Goal: Task Accomplishment & Management: Manage account settings

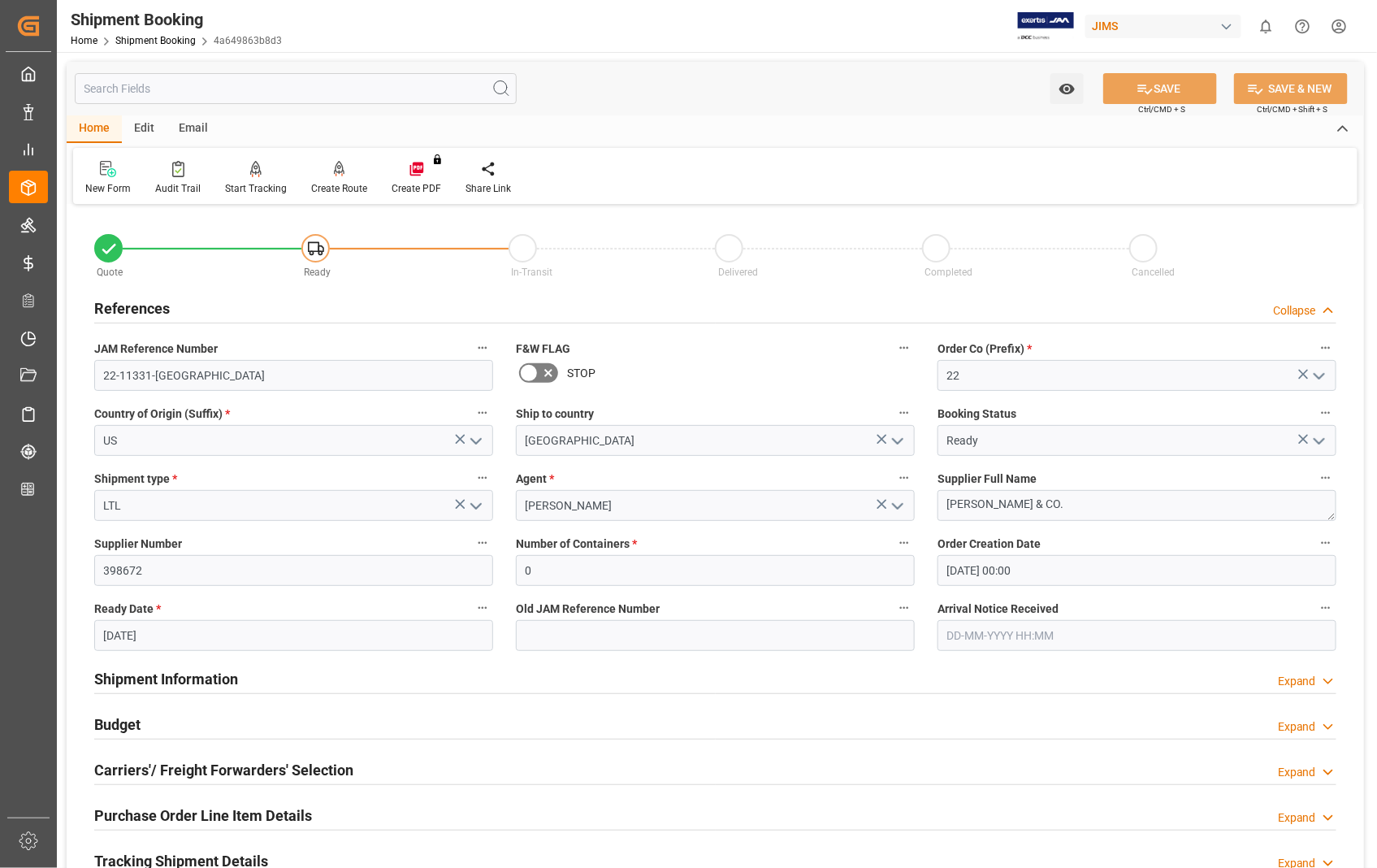
click at [186, 778] on h2 "Carriers'/ Freight Forwarders' Selection" at bounding box center [223, 769] width 259 height 22
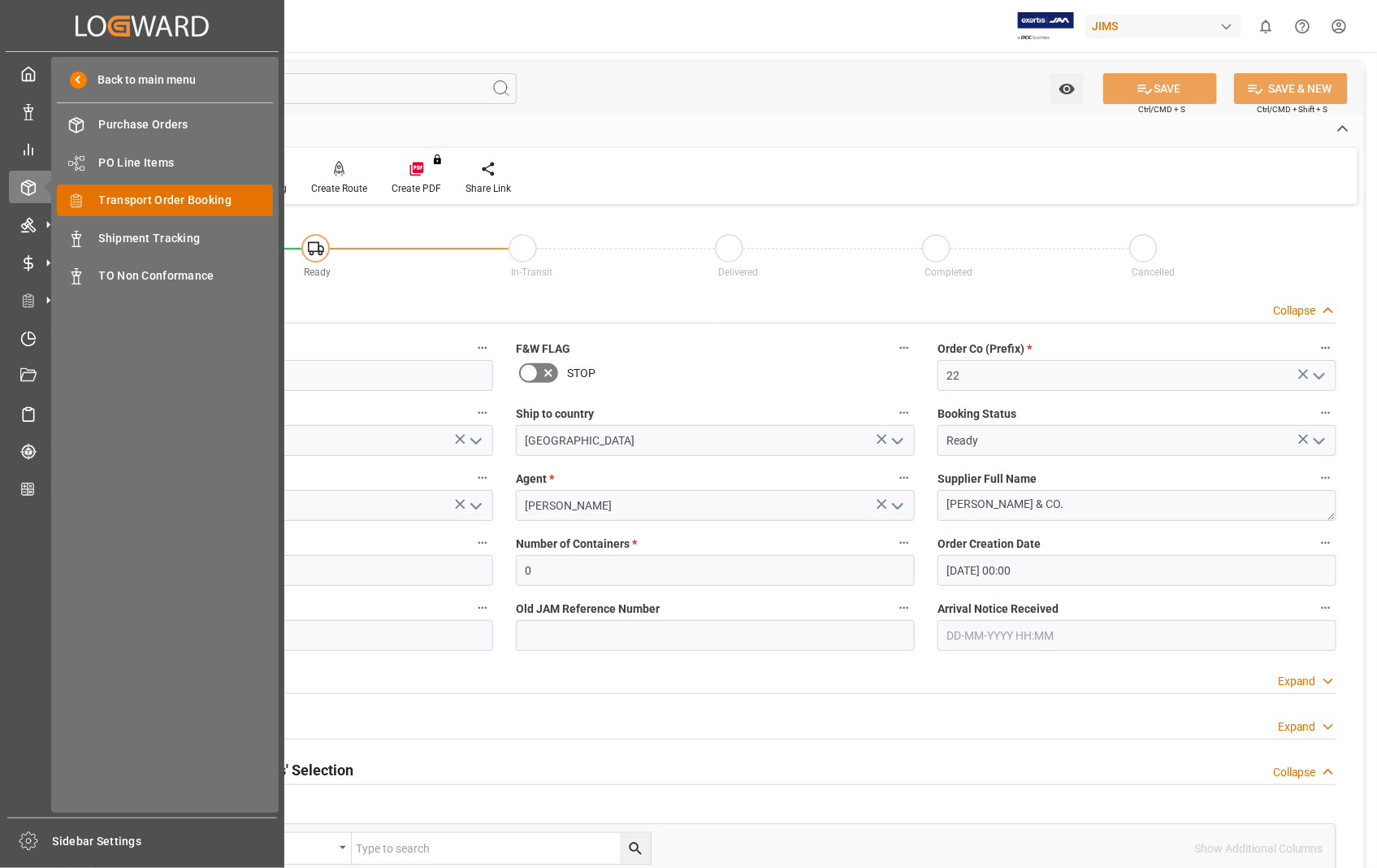
click at [199, 201] on span "Transport Order Booking" at bounding box center [187, 200] width 175 height 17
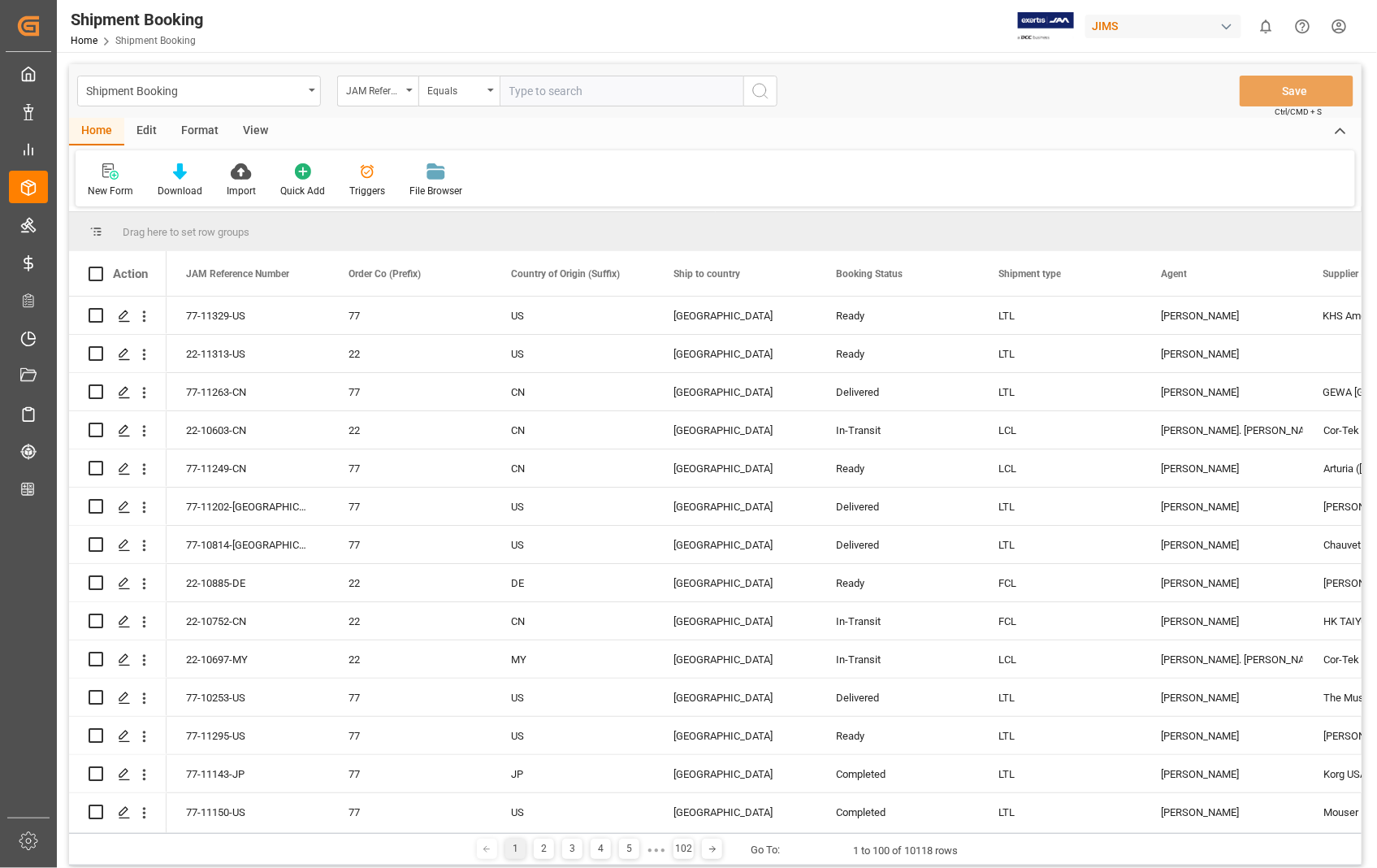
click at [638, 89] on input "text" at bounding box center [621, 91] width 244 height 31
type input "22-11275-[GEOGRAPHIC_DATA]"
click at [764, 83] on icon "search button" at bounding box center [761, 91] width 19 height 19
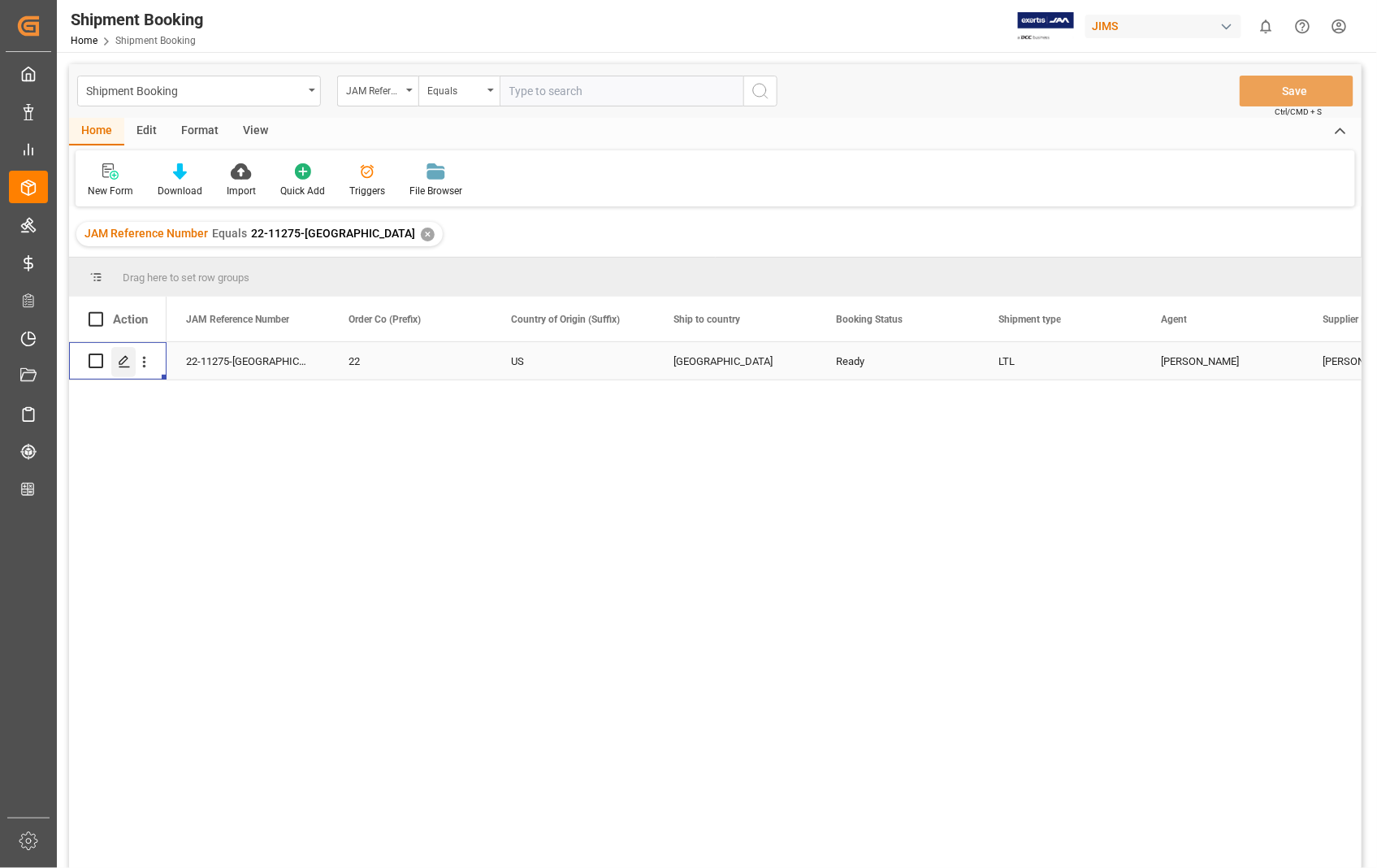
click at [123, 364] on icon "Press SPACE to select this row." at bounding box center [124, 362] width 13 height 13
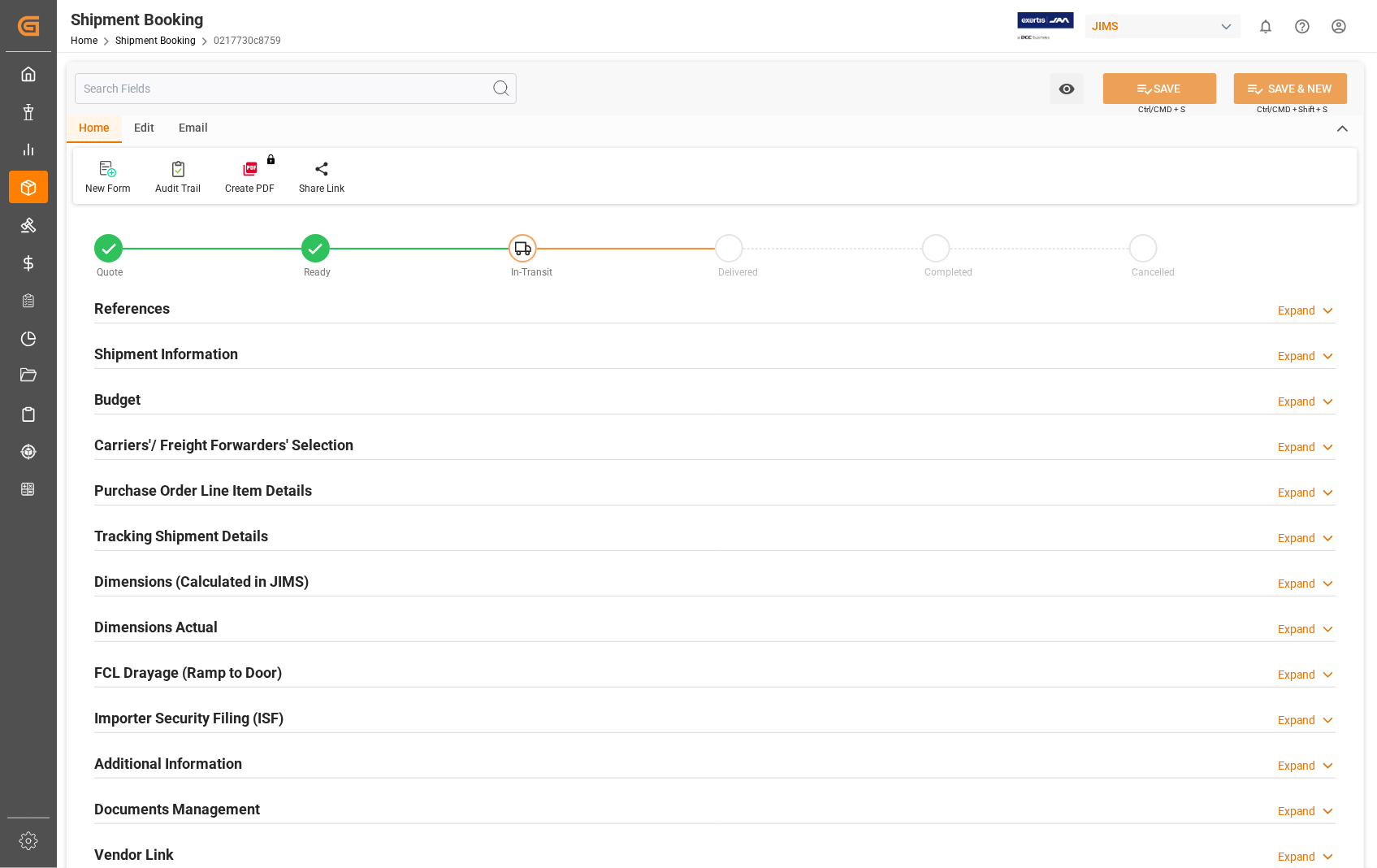
type input "0"
click at [180, 627] on h2 "Dimensions Actual" at bounding box center [155, 627] width 123 height 22
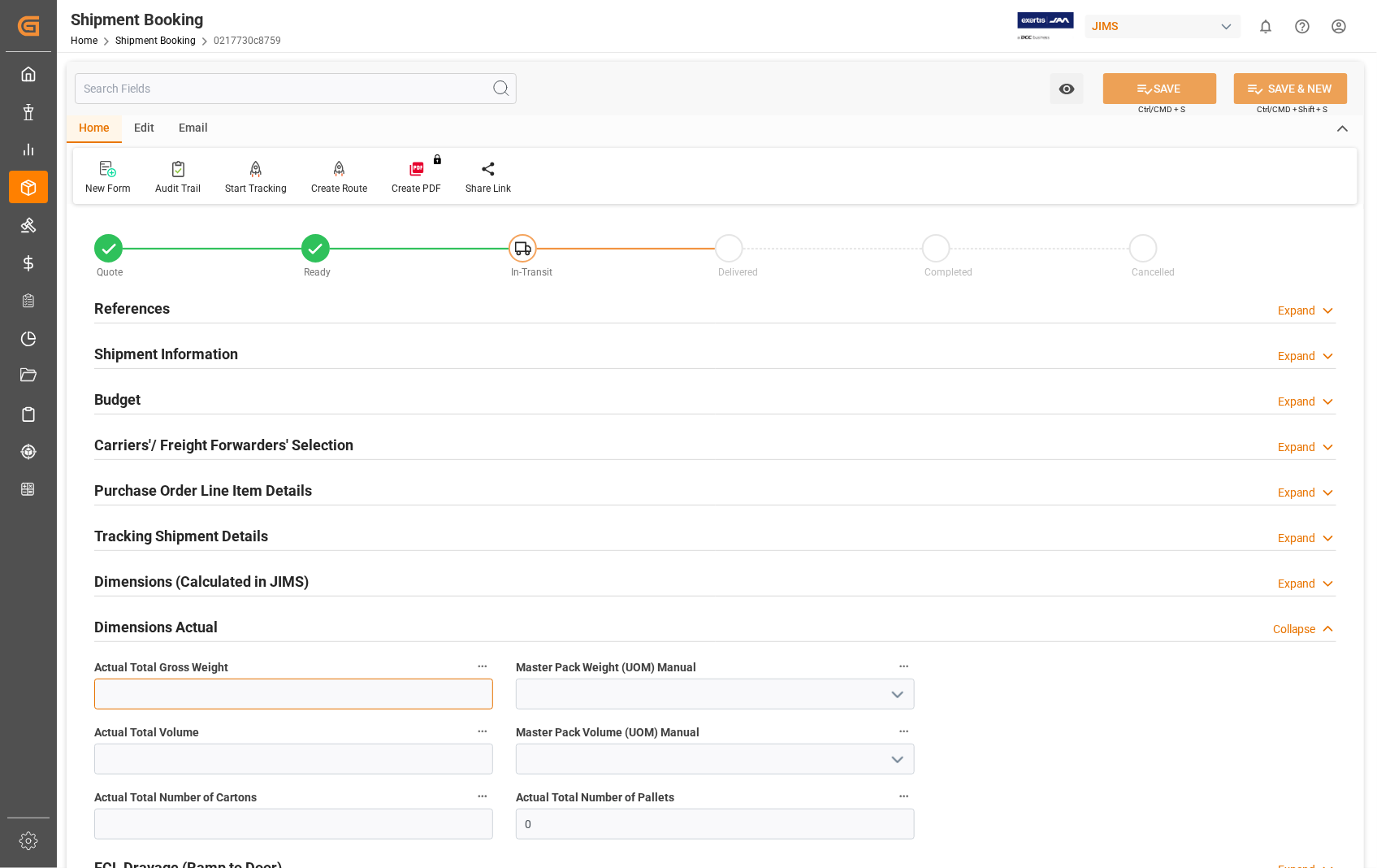
click at [394, 700] on input "text" at bounding box center [293, 694] width 399 height 31
type input "748.8"
click at [896, 700] on icon "open menu" at bounding box center [898, 695] width 19 height 19
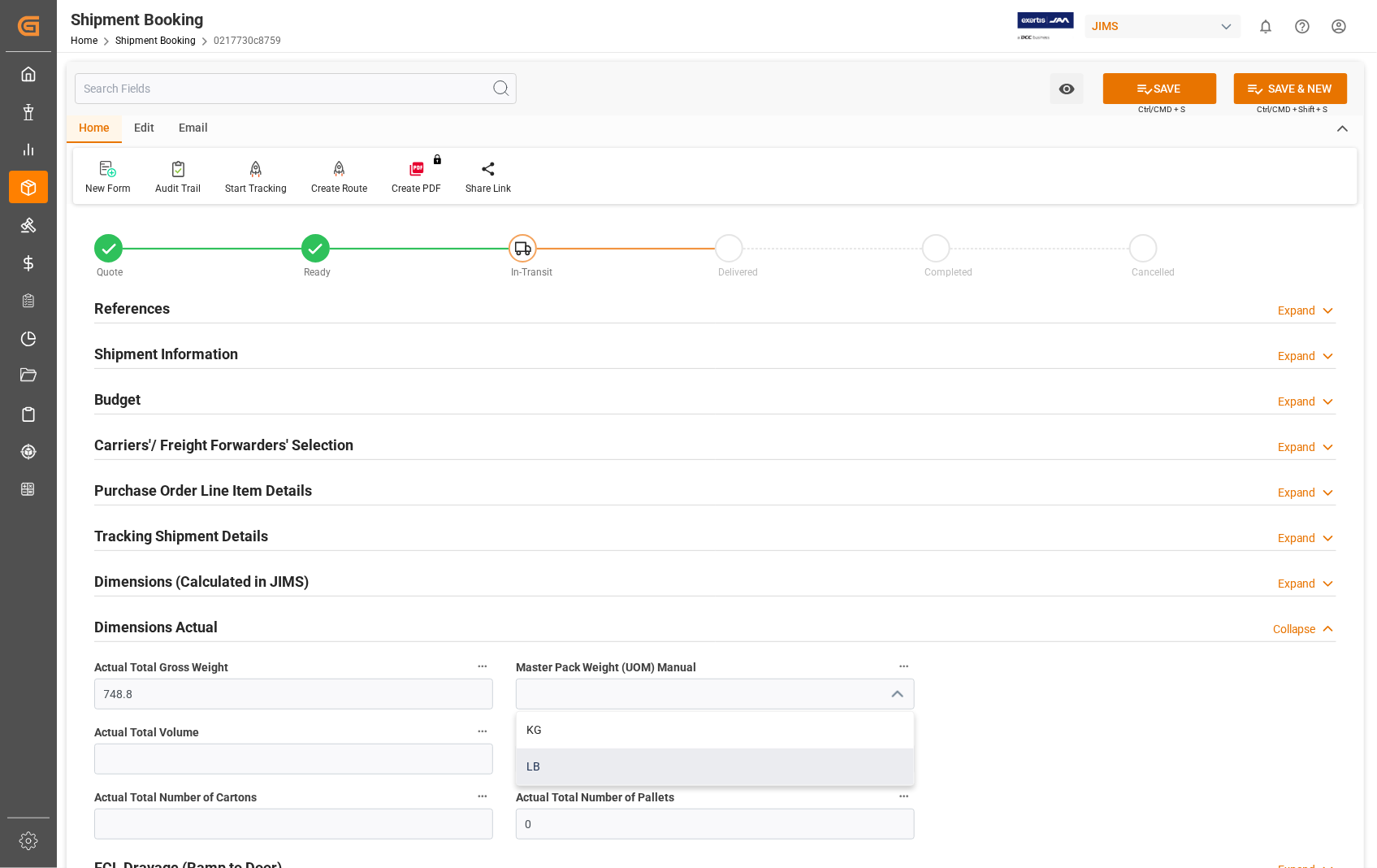
click at [545, 766] on div "LB" at bounding box center [715, 767] width 397 height 36
type input "LB"
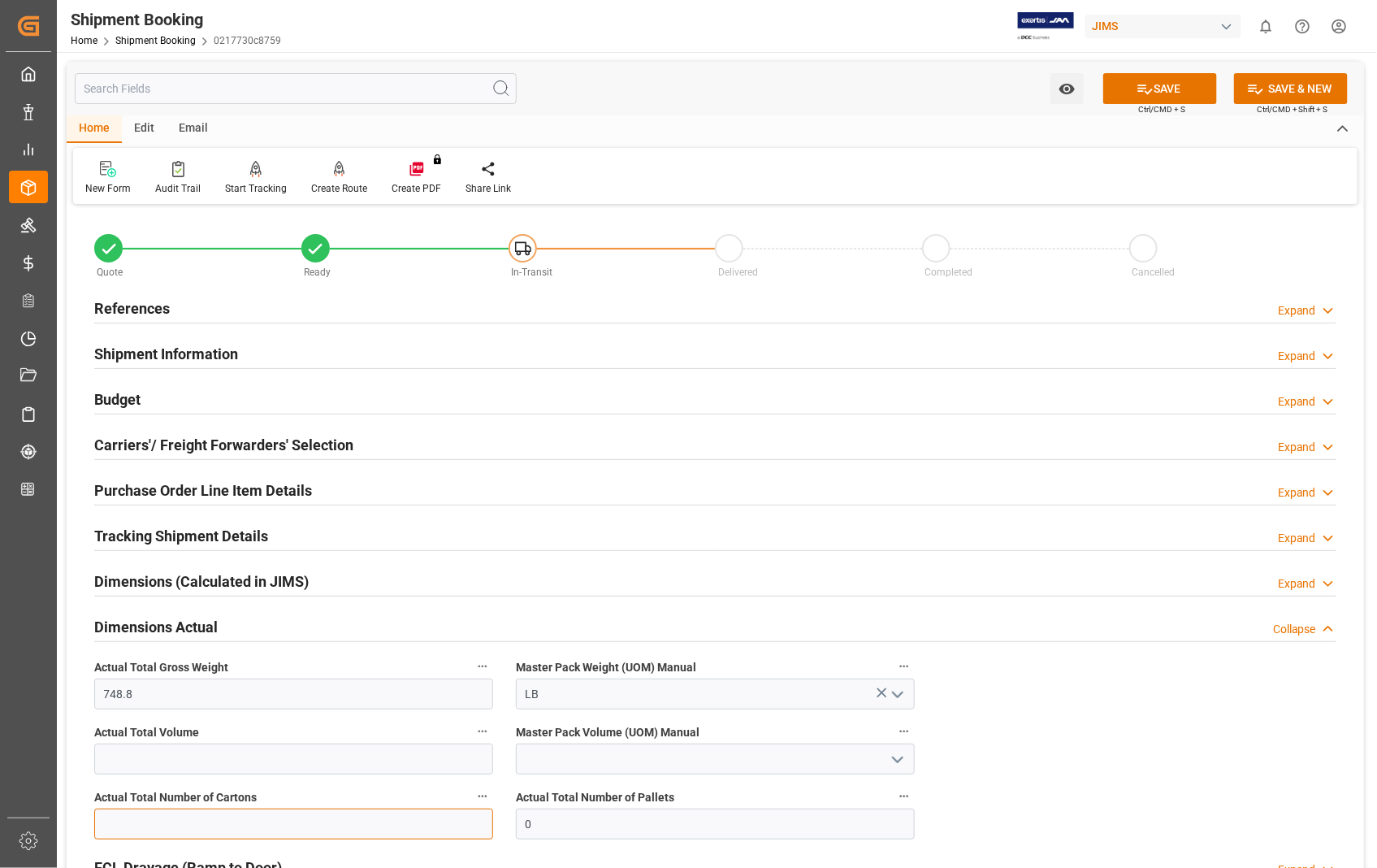
click at [188, 832] on input "text" at bounding box center [293, 824] width 399 height 31
type input "23"
click at [569, 825] on input "0" at bounding box center [715, 824] width 399 height 31
type input "1"
click at [1170, 89] on button "SAVE" at bounding box center [1160, 88] width 114 height 31
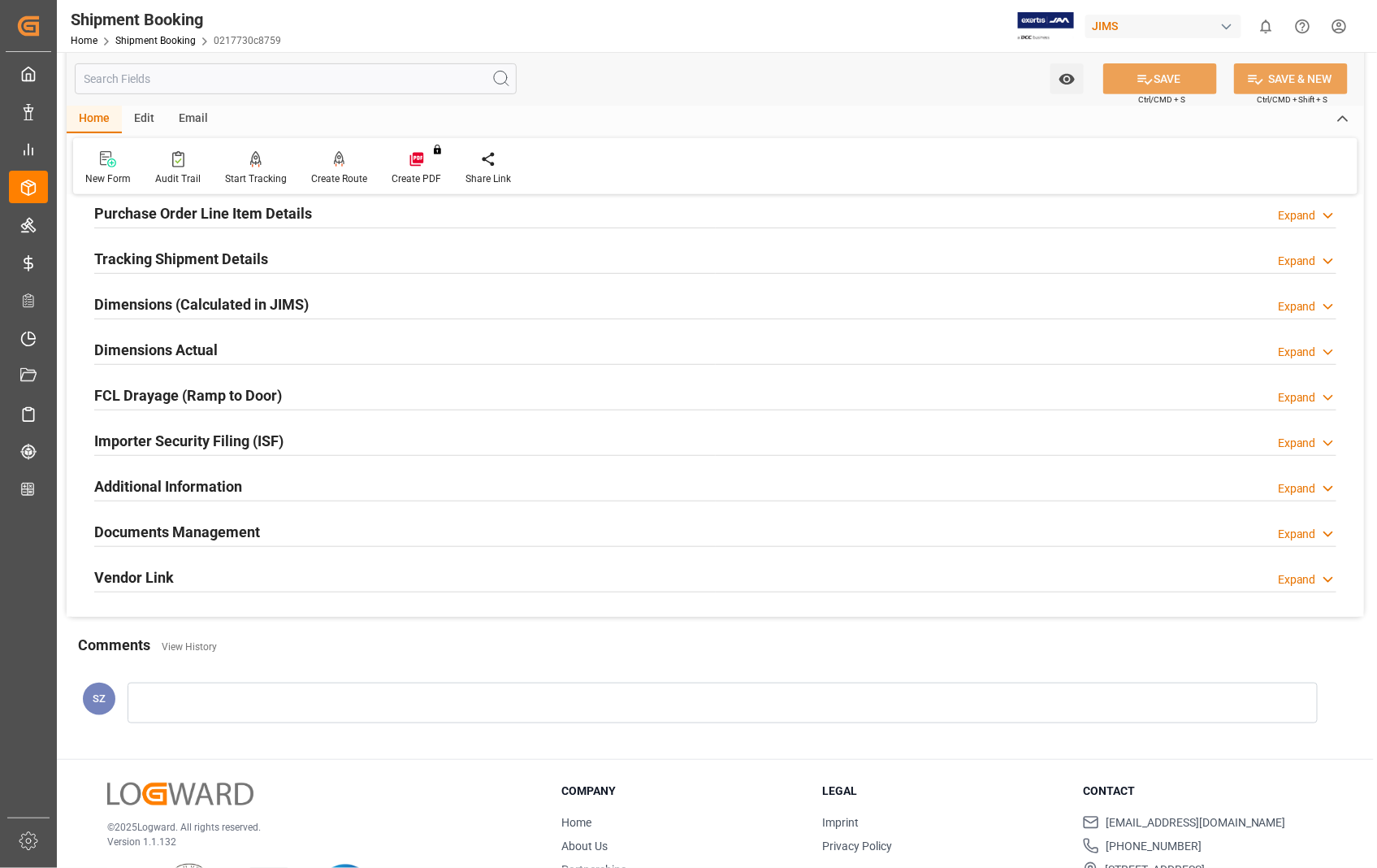
scroll to position [352, 0]
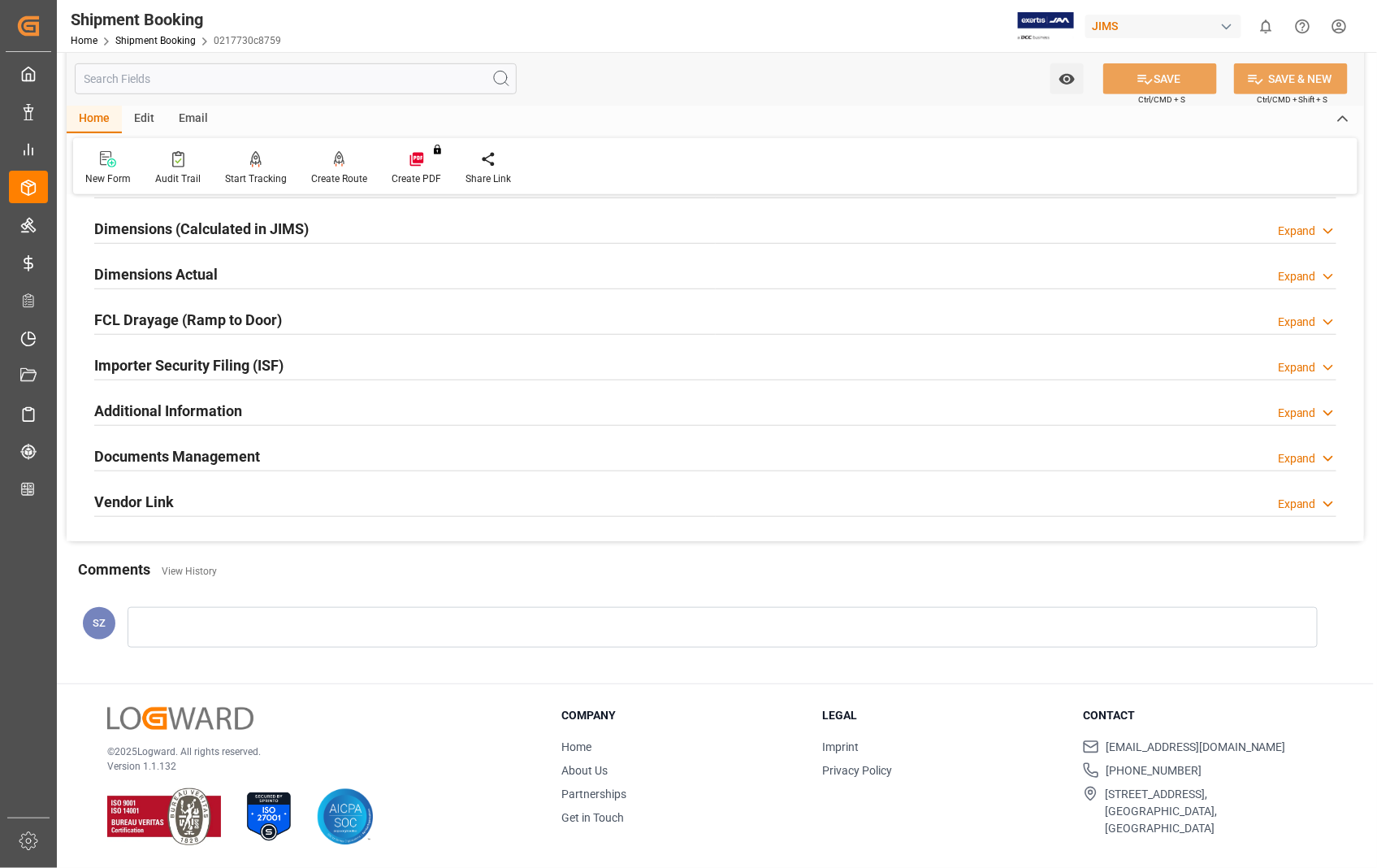
click at [189, 455] on h2 "Documents Management" at bounding box center [176, 456] width 166 height 22
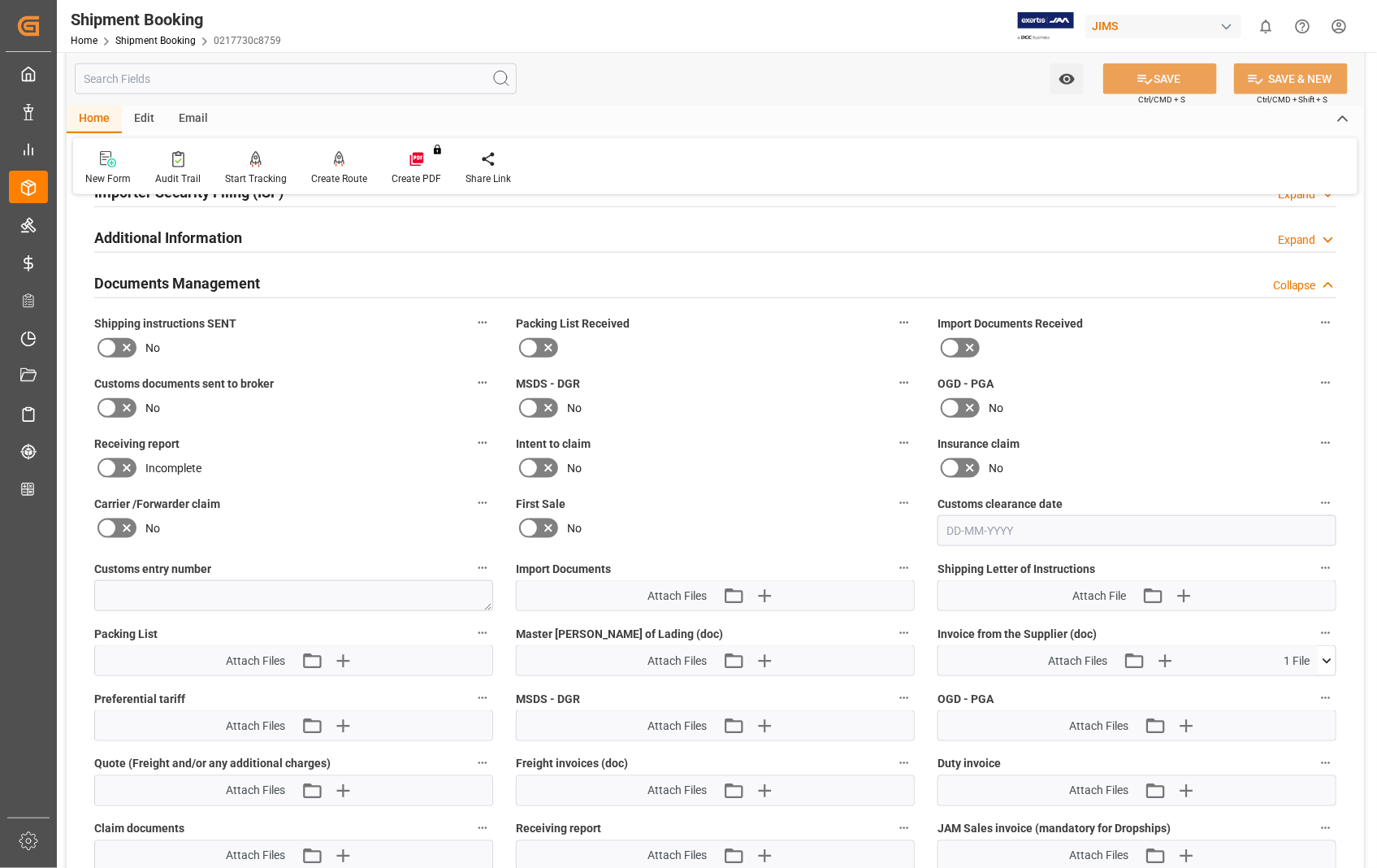
scroll to position [533, 0]
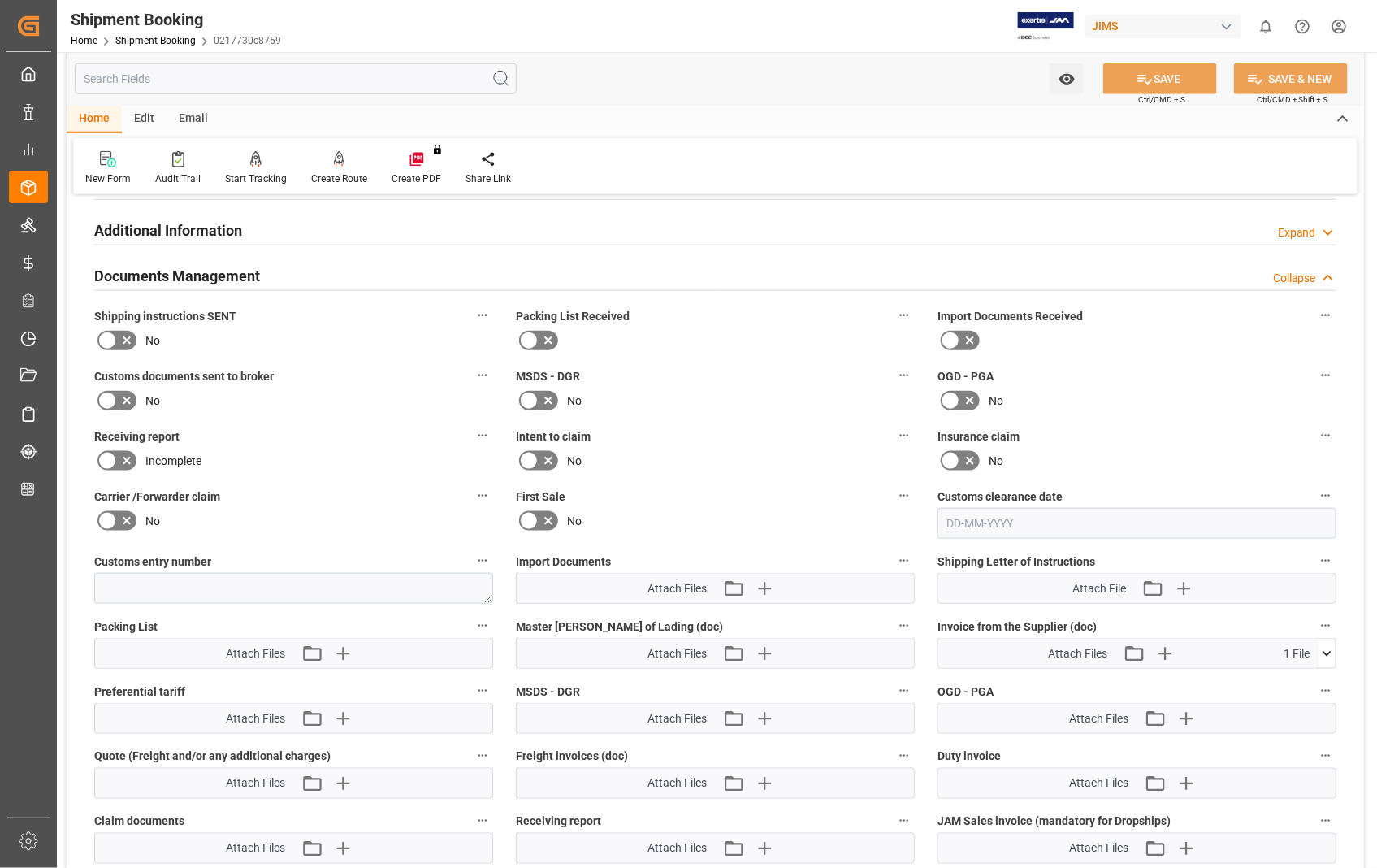
click at [1324, 654] on icon at bounding box center [1327, 654] width 17 height 17
click at [1321, 678] on icon at bounding box center [1319, 684] width 17 height 17
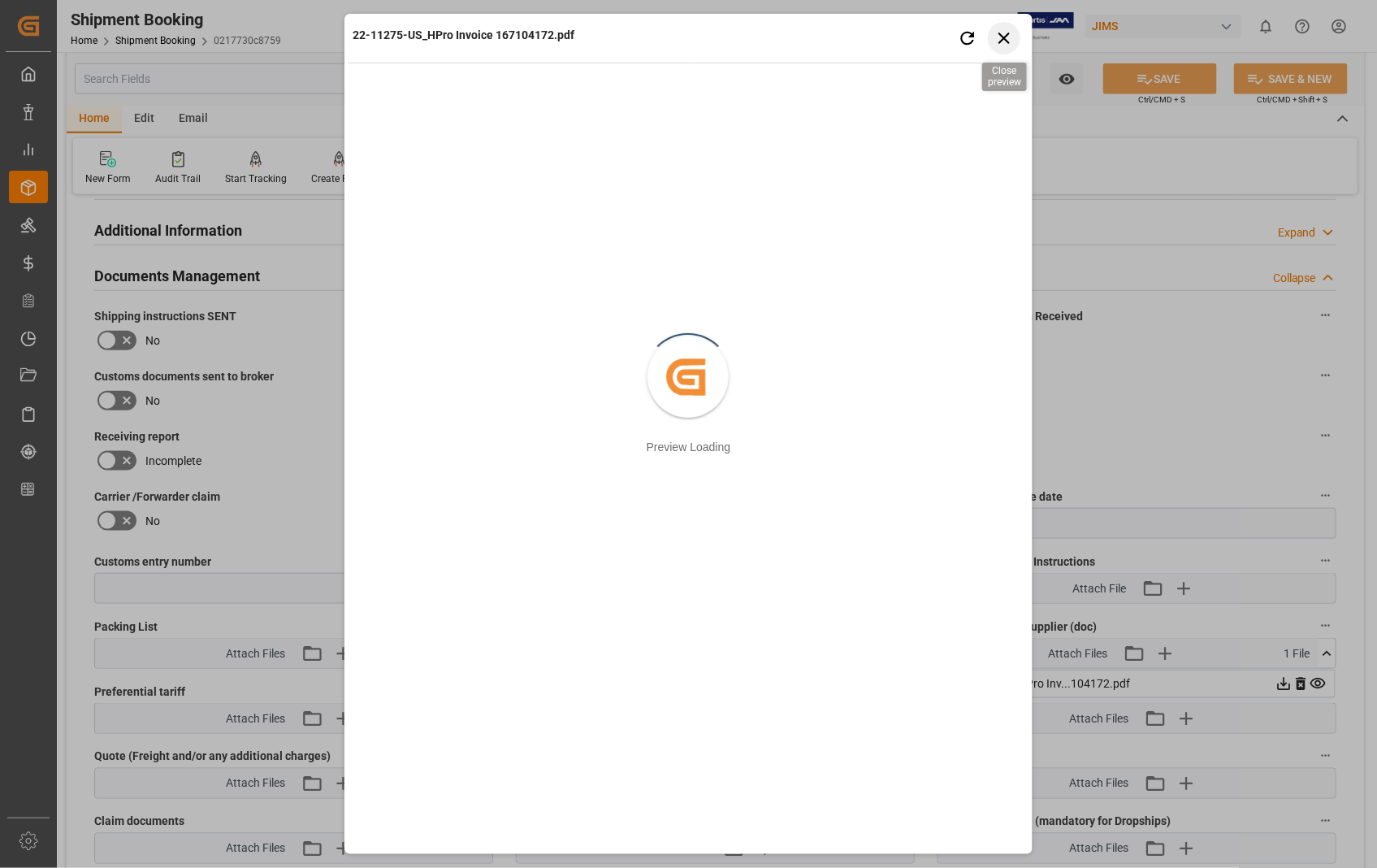
click at [1011, 37] on icon "button" at bounding box center [1004, 37] width 20 height 20
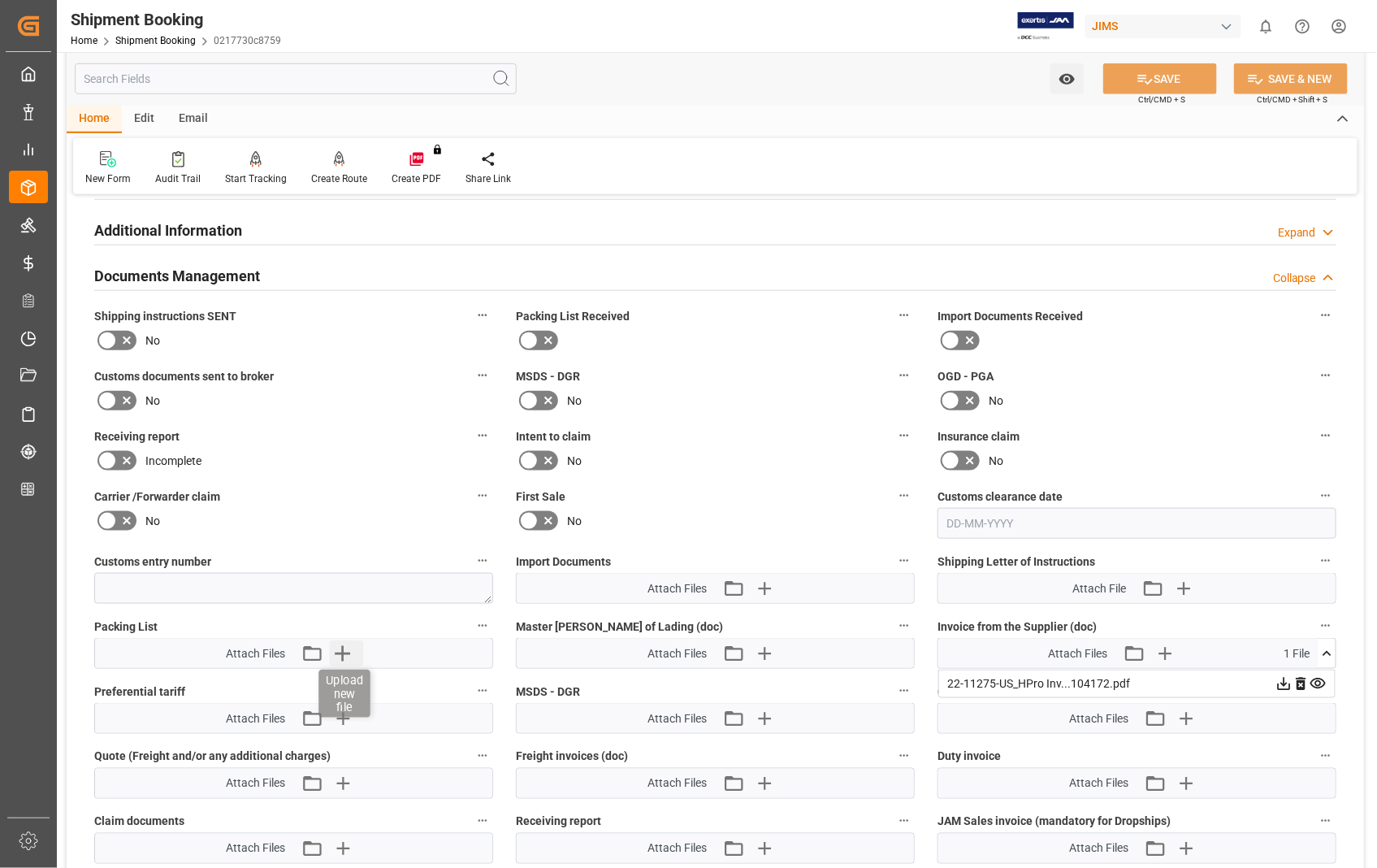
click at [342, 651] on icon "button" at bounding box center [343, 653] width 26 height 26
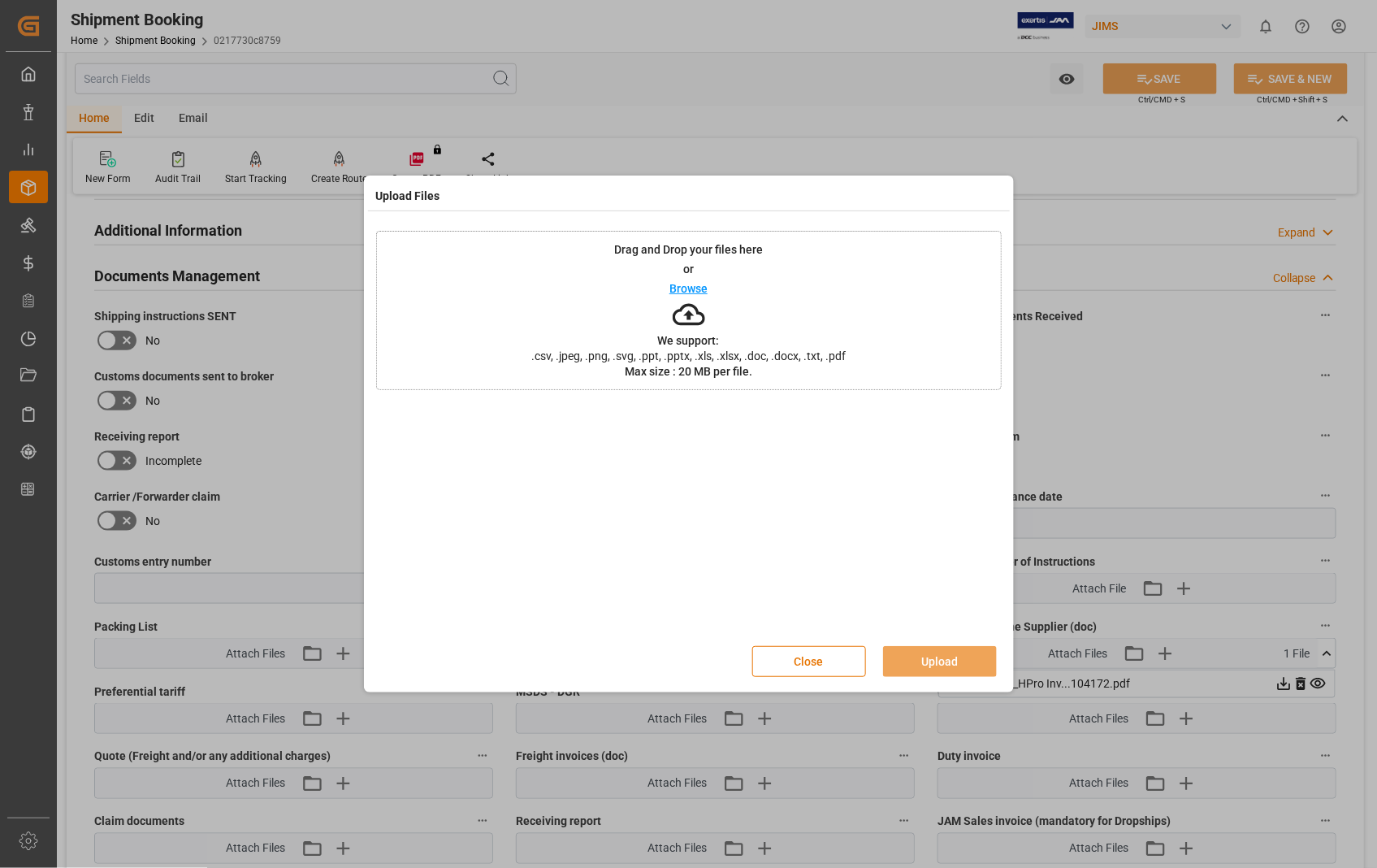
click at [703, 294] on p "Browse" at bounding box center [689, 288] width 38 height 11
click at [916, 659] on button "Upload" at bounding box center [940, 661] width 114 height 31
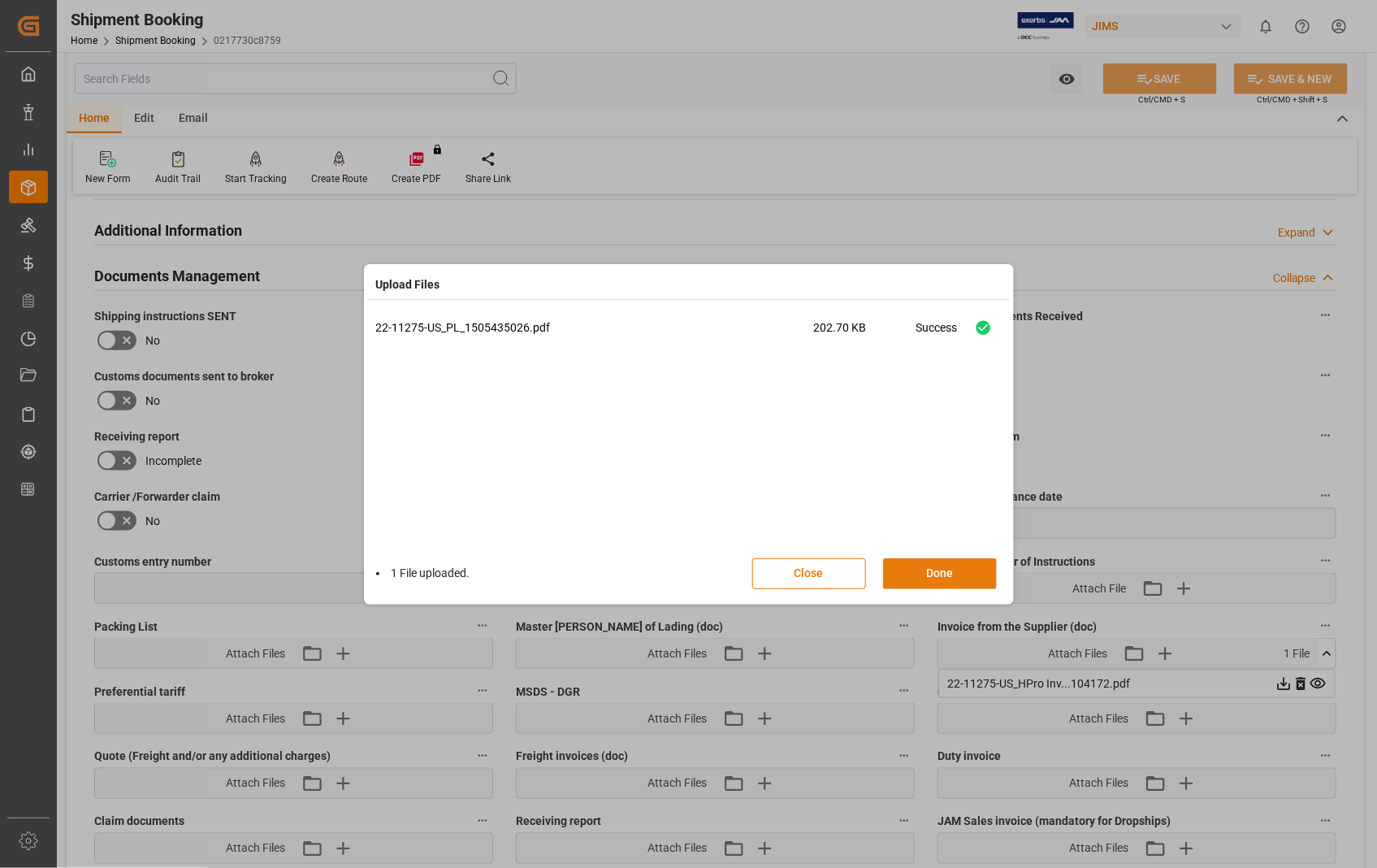
click at [944, 570] on button "Done" at bounding box center [940, 573] width 114 height 31
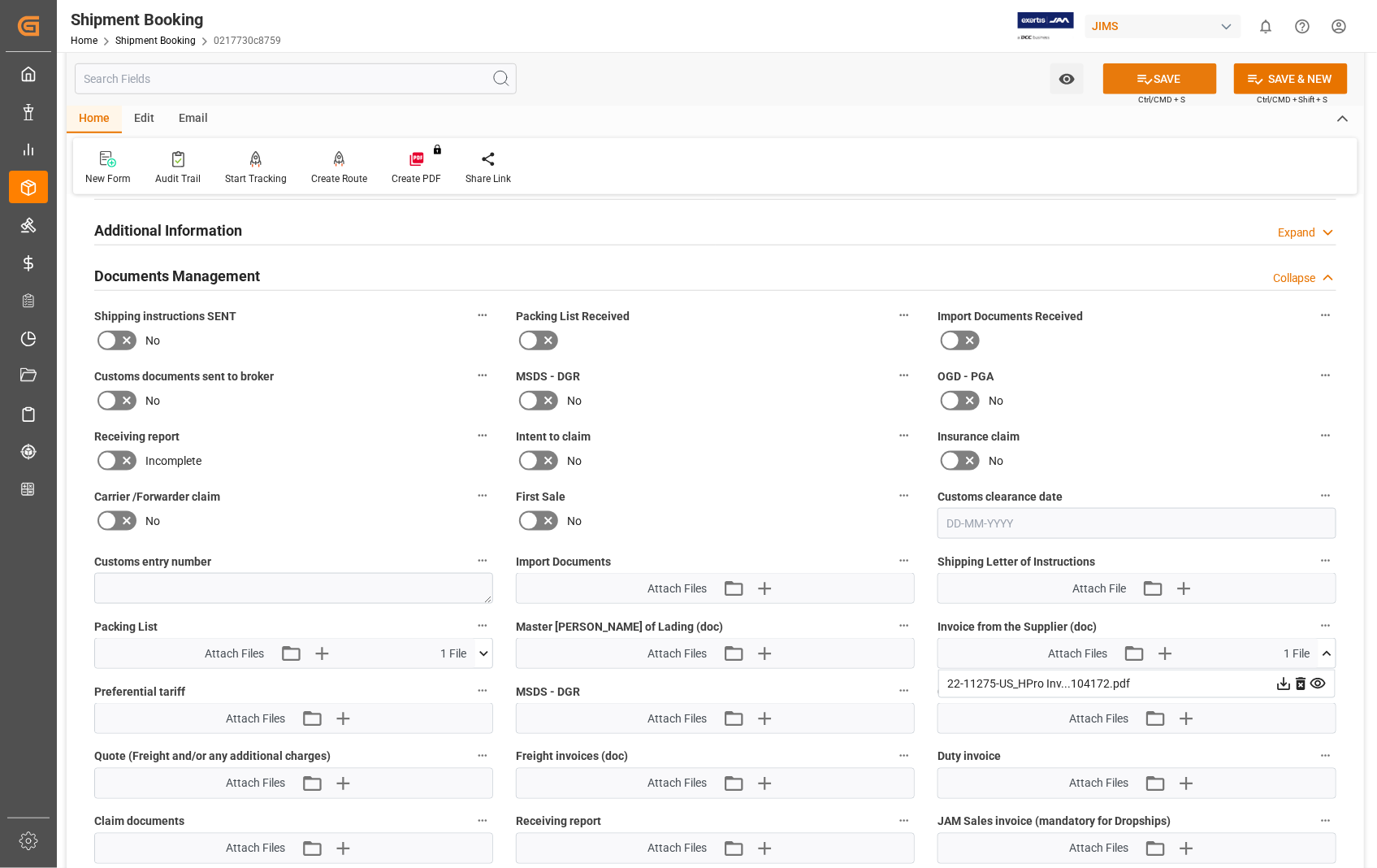
click at [1159, 77] on button "SAVE" at bounding box center [1160, 78] width 114 height 31
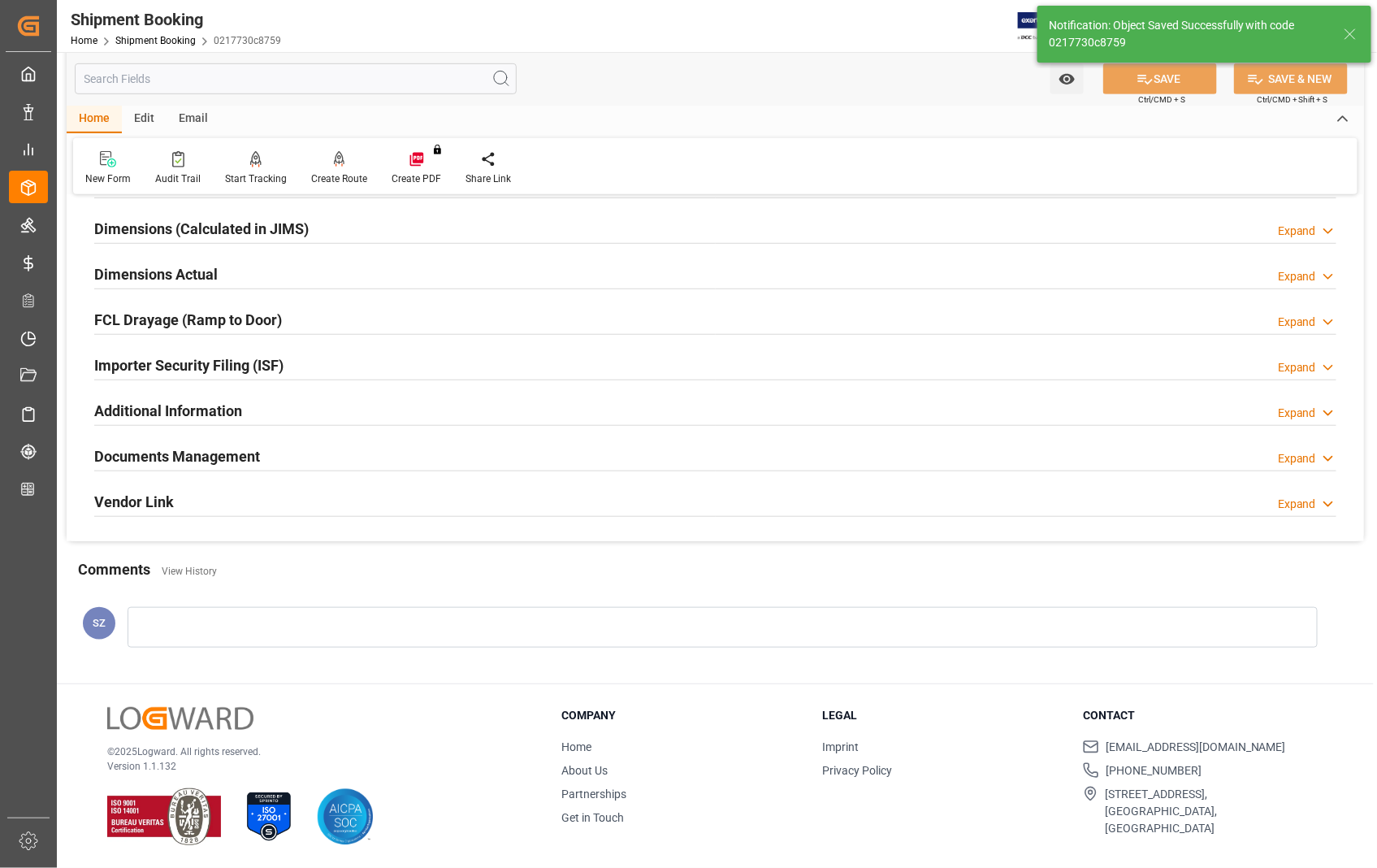
scroll to position [352, 0]
